Goal: Subscribe to service/newsletter

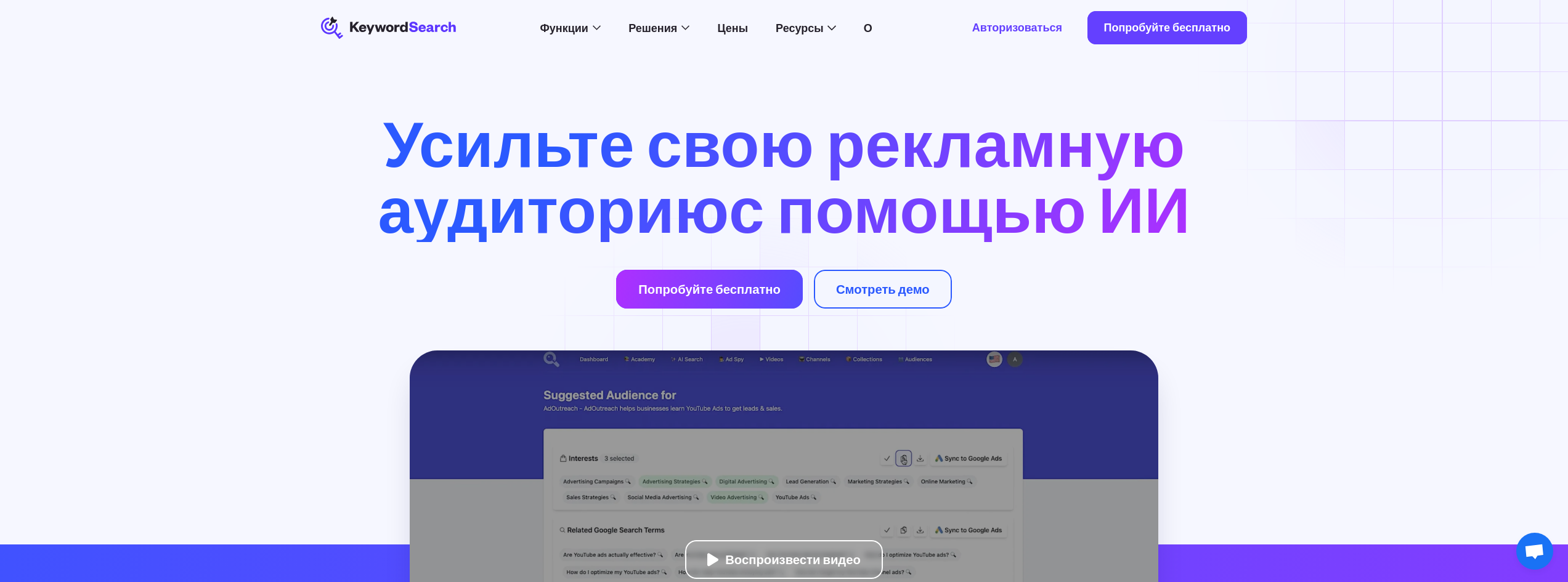
click at [751, 297] on font "Попробуйте бесплатно" at bounding box center [710, 289] width 142 height 16
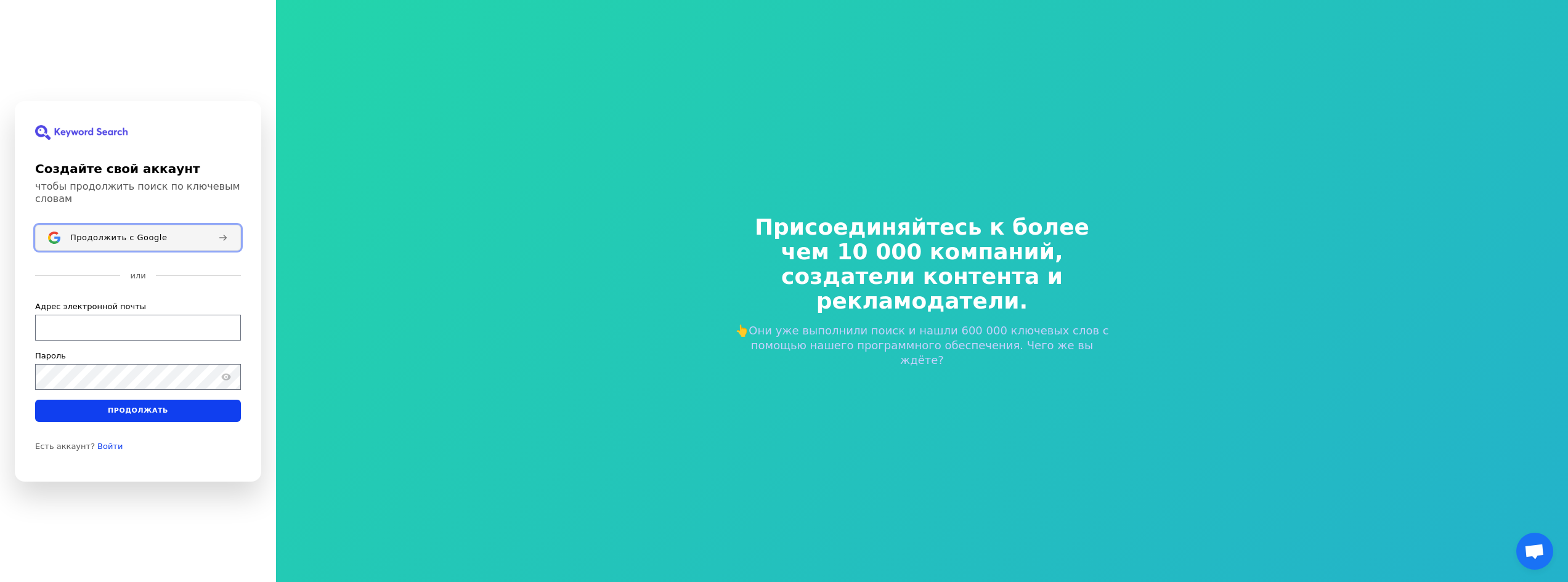
click at [133, 225] on button "Продолжить с Google" at bounding box center [138, 237] width 206 height 26
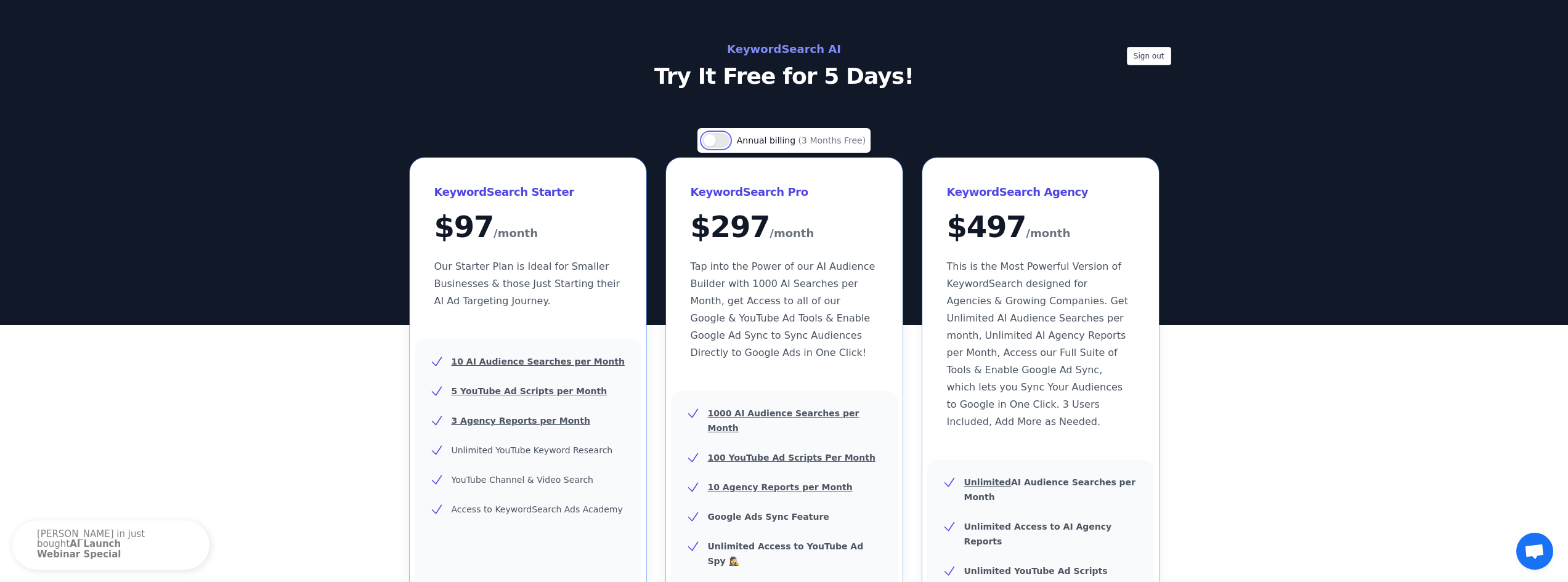
click at [716, 139] on button "Use setting" at bounding box center [716, 141] width 27 height 15
